Goal: Task Accomplishment & Management: Use online tool/utility

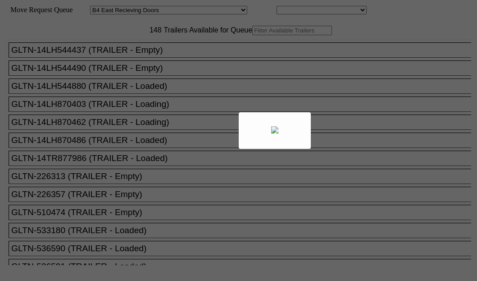
select select "527"
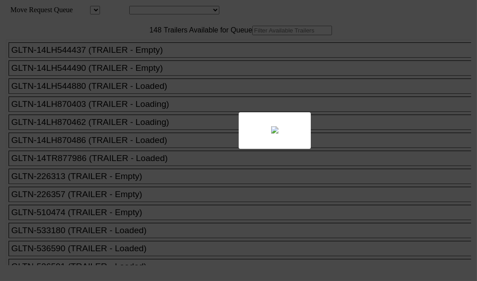
click at [137, 54] on div at bounding box center [238, 140] width 477 height 281
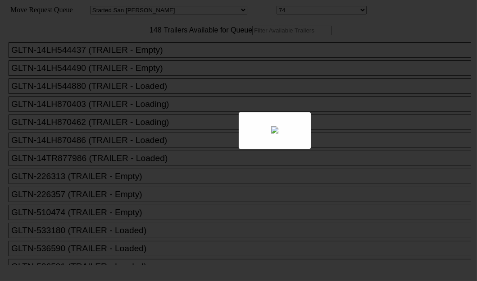
click at [144, 60] on body "Move Request Queue Area Started [GEOGRAPHIC_DATA][PERSON_NAME][PERSON_NAME] [GE…" at bounding box center [239, 152] width 470 height 297
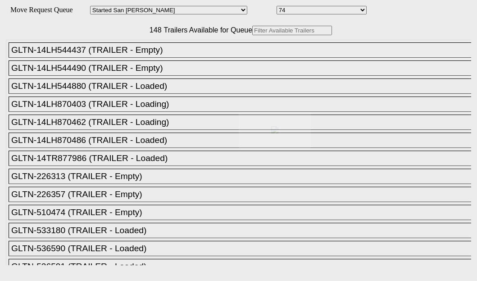
click at [144, 60] on div at bounding box center [238, 140] width 477 height 281
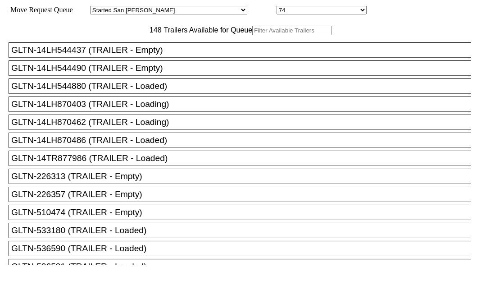
click at [252, 35] on input "text" at bounding box center [292, 30] width 80 height 9
paste input "116011"
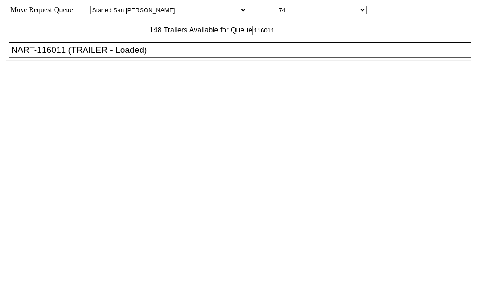
type input "116011"
click at [64, 55] on div "NART-116011 (TRAILER - Loaded)" at bounding box center [243, 50] width 465 height 10
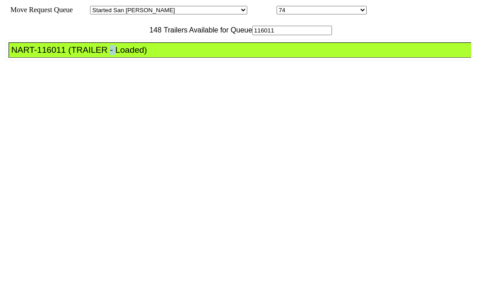
click at [64, 55] on div "NART-116011 (TRAILER - Loaded)" at bounding box center [243, 50] width 465 height 10
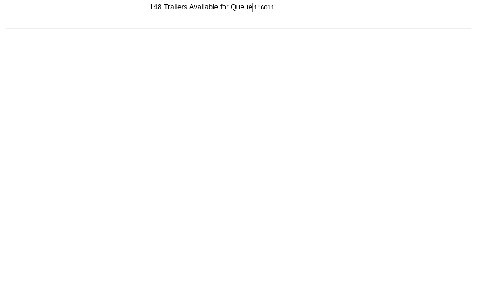
scroll to position [36, 0]
